Goal: Task Accomplishment & Management: Use online tool/utility

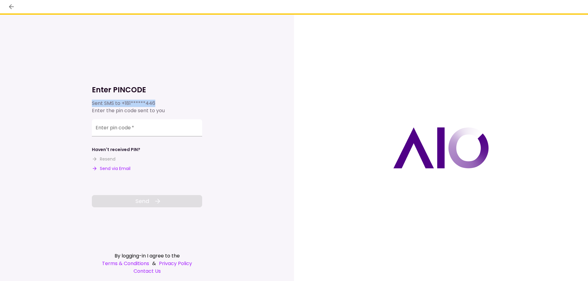
drag, startPoint x: 156, startPoint y: 103, endPoint x: 92, endPoint y: 103, distance: 63.7
click at [92, 103] on div "Sent SMS to +181******446 Enter the pin code sent to you" at bounding box center [147, 107] width 110 height 15
copy div "Sent SMS to +181******446"
click at [185, 57] on div "Enter PINCODE Sent SMS to +181******446 Enter the pin code sent to you Enter pi…" at bounding box center [147, 148] width 110 height 267
